Goal: Subscribe to service/newsletter

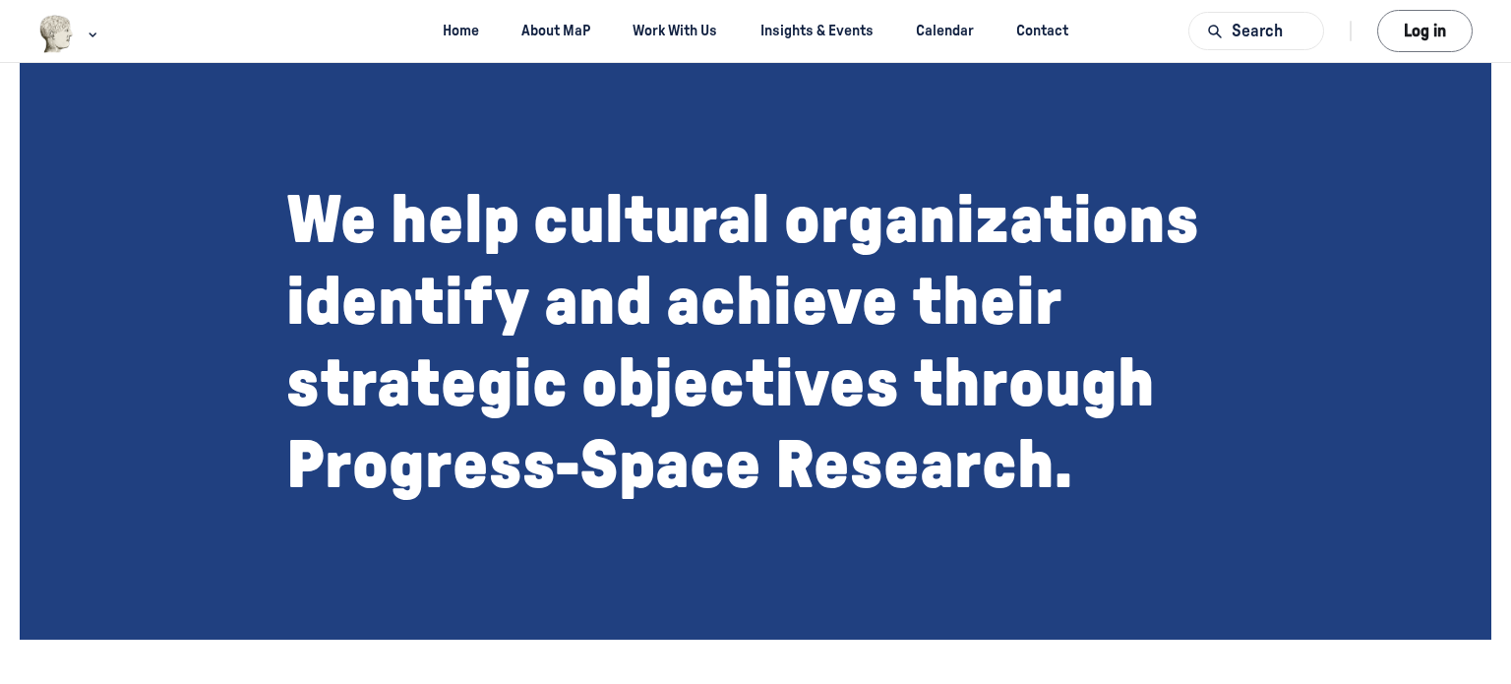
scroll to position [1752, 0]
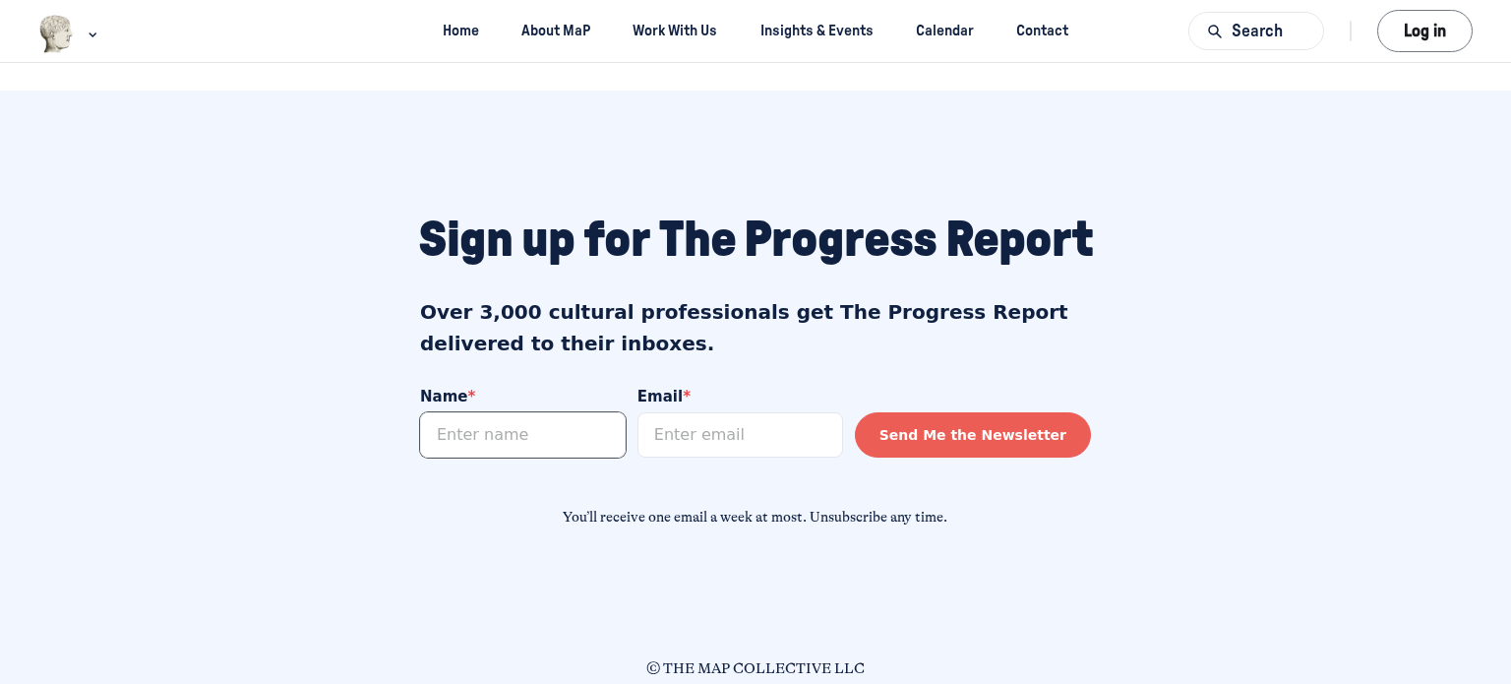
click at [539, 433] on input "Name *" at bounding box center [523, 433] width 206 height 45
type input "[PERSON_NAME]"
type input "[PERSON_NAME][EMAIL_ADDRESS][DOMAIN_NAME]"
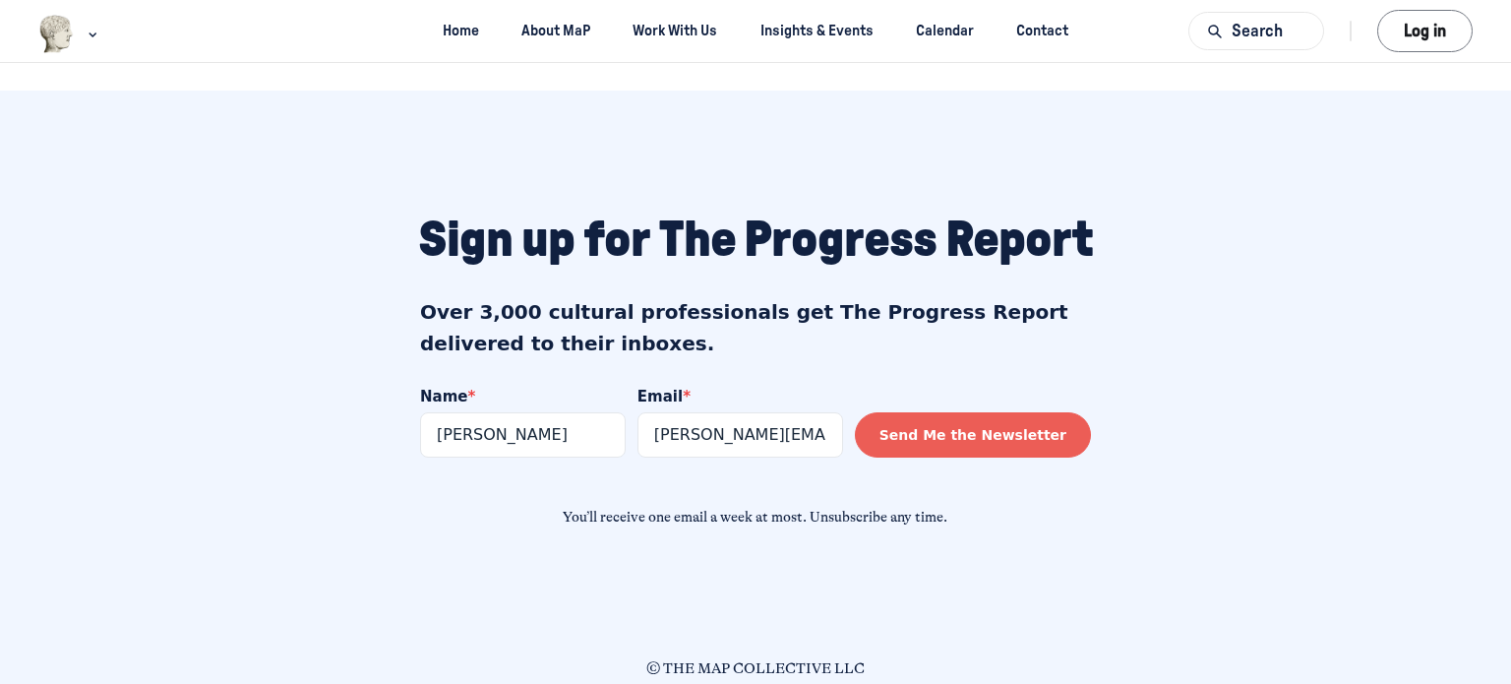
click at [1016, 434] on button "Send Me the Newsletter" at bounding box center [973, 433] width 236 height 45
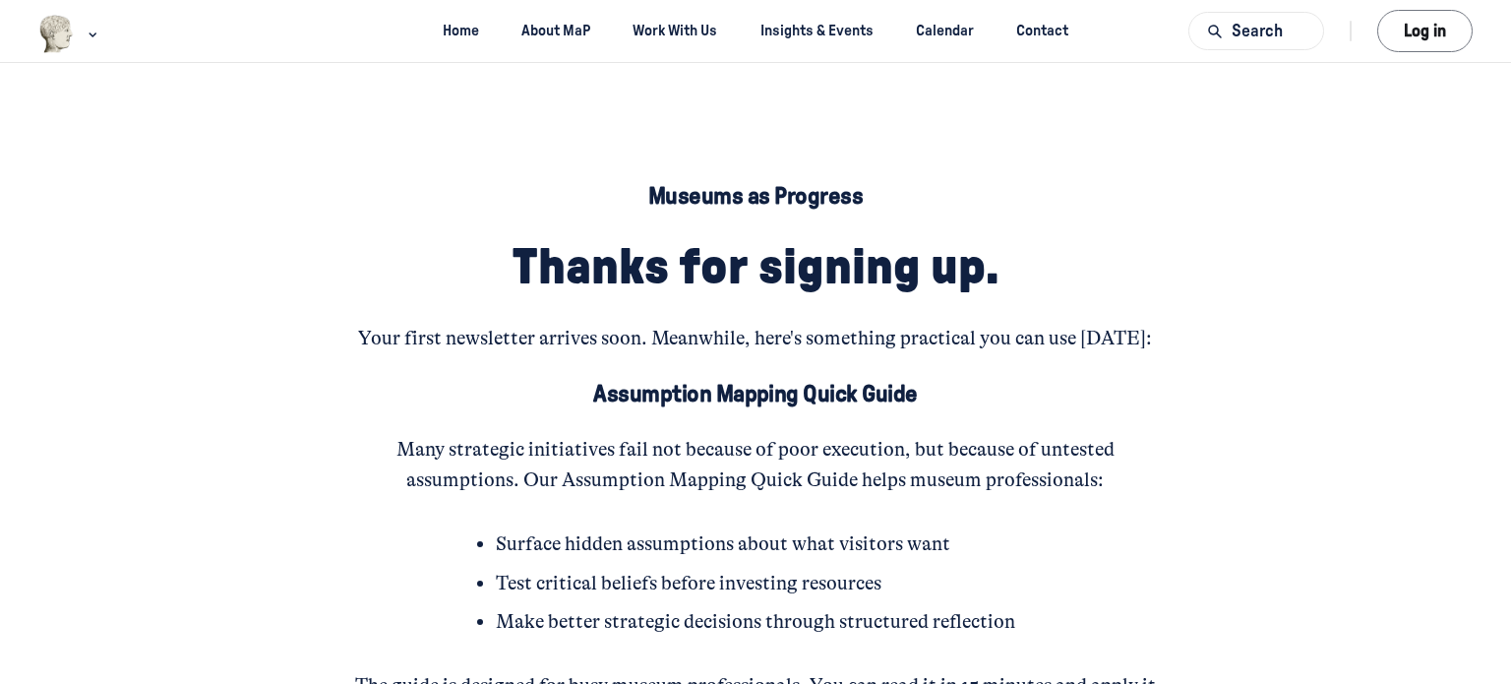
scroll to position [322, 0]
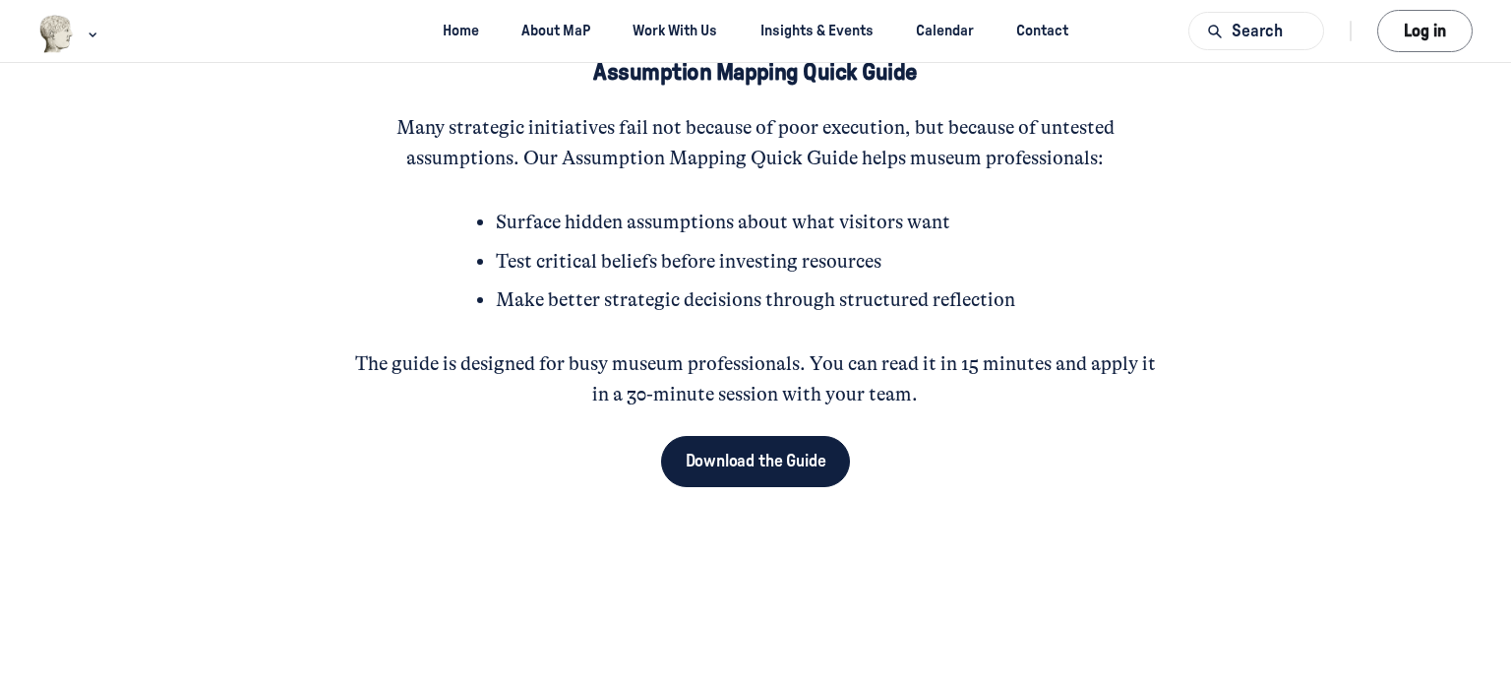
click at [702, 458] on span "Download the Guide" at bounding box center [756, 462] width 141 height 26
